Goal: Find specific page/section: Find specific page/section

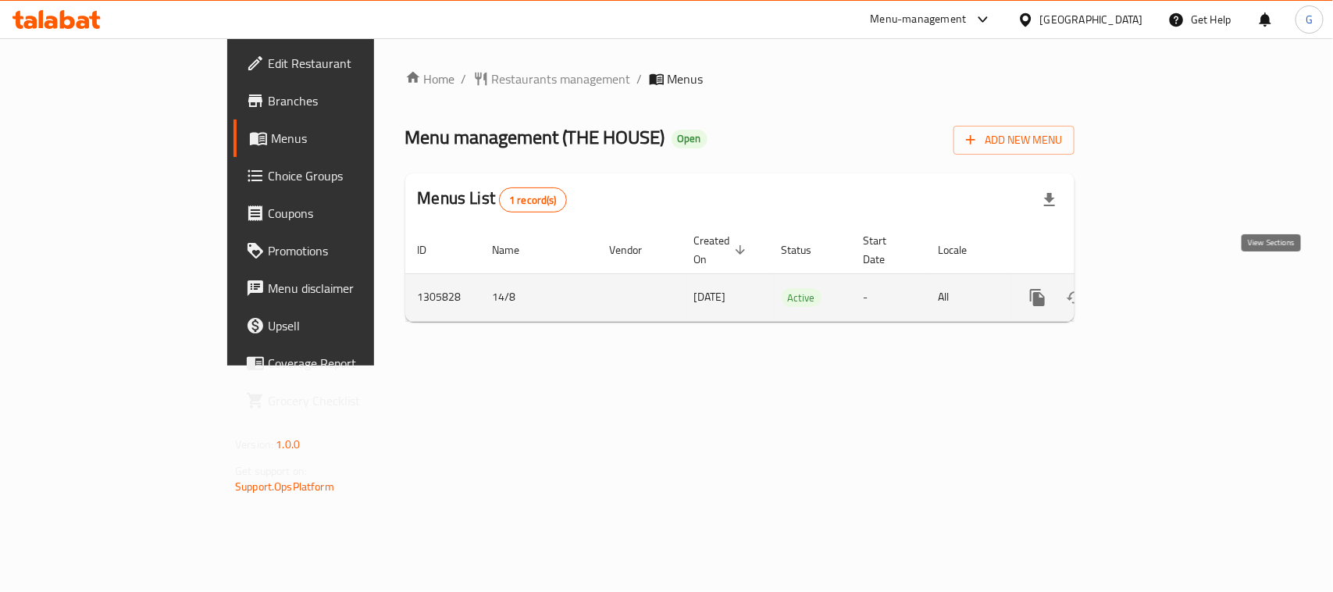
click at [1160, 288] on icon "enhanced table" at bounding box center [1150, 297] width 19 height 19
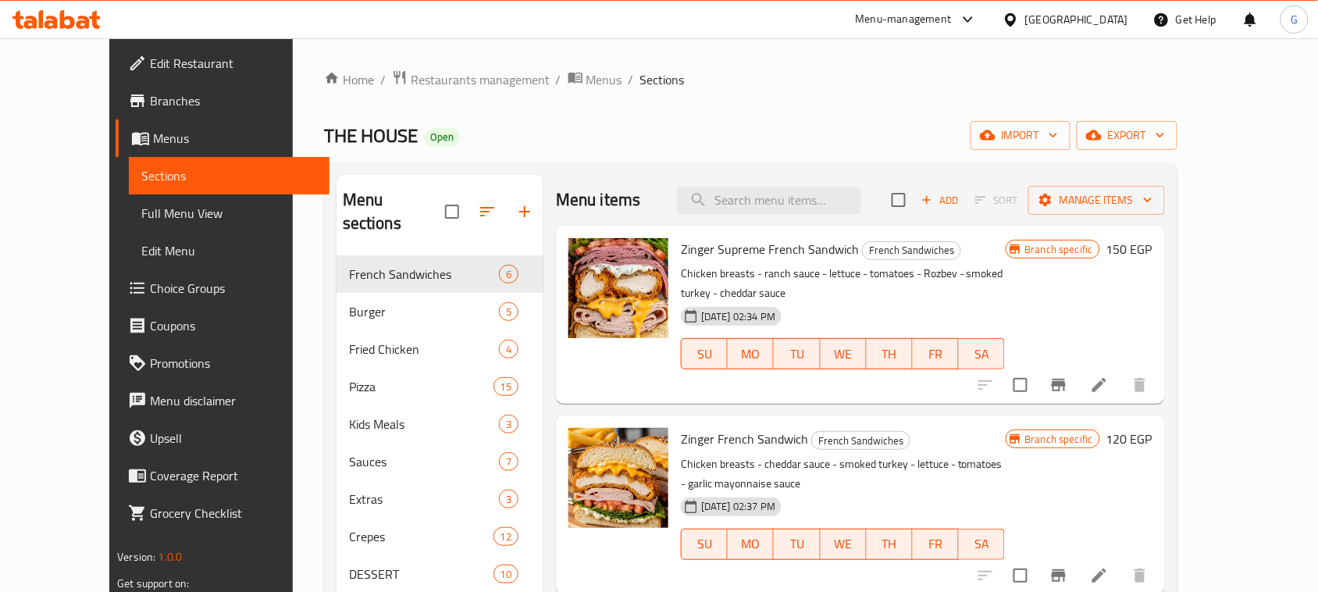
click at [1101, 17] on div "[GEOGRAPHIC_DATA]" at bounding box center [1076, 19] width 103 height 17
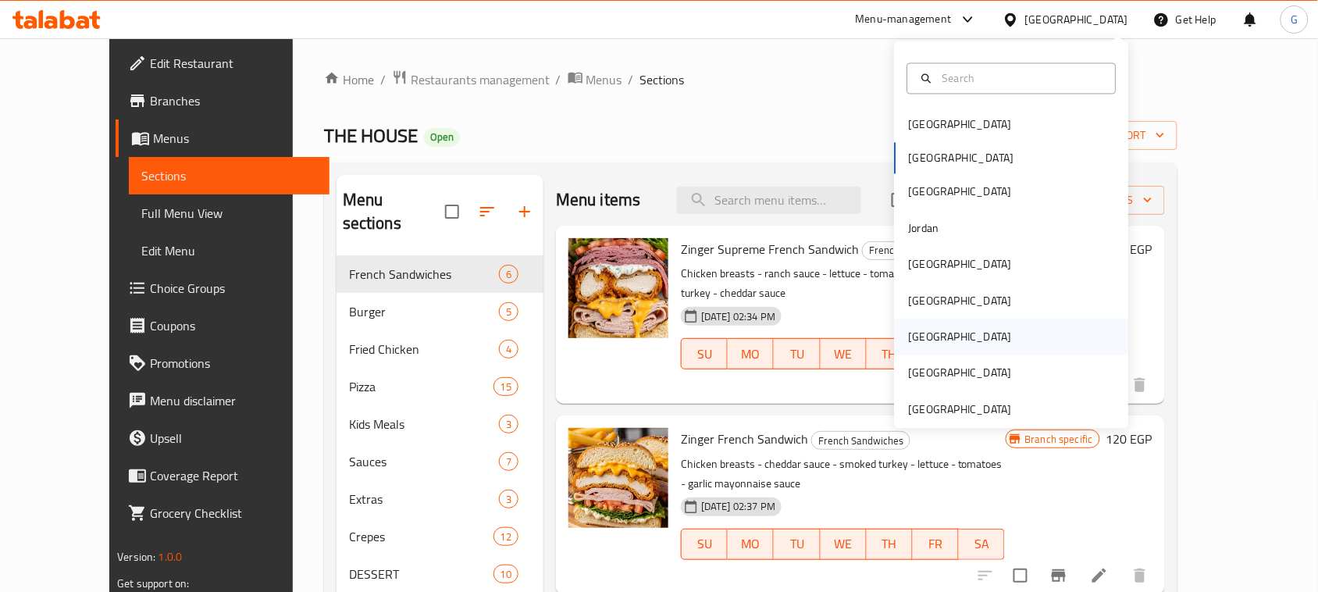
click at [916, 333] on div "[GEOGRAPHIC_DATA]" at bounding box center [960, 337] width 103 height 17
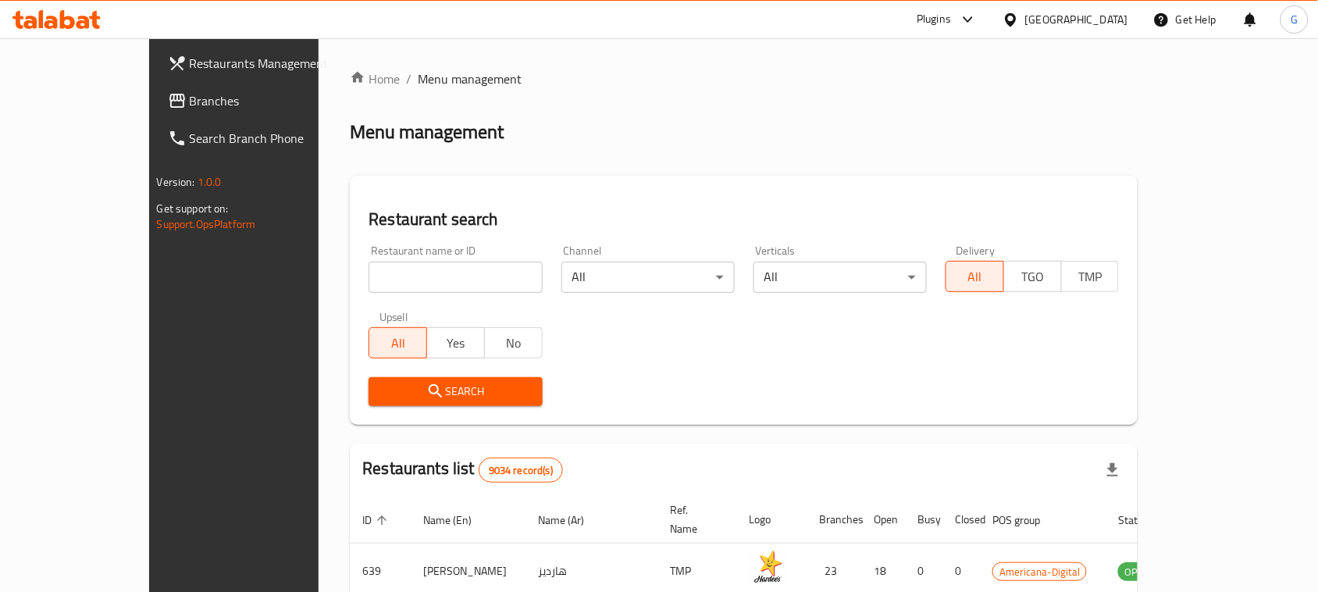
click at [190, 108] on span "Branches" at bounding box center [273, 100] width 167 height 19
